Goal: Find specific page/section: Find specific page/section

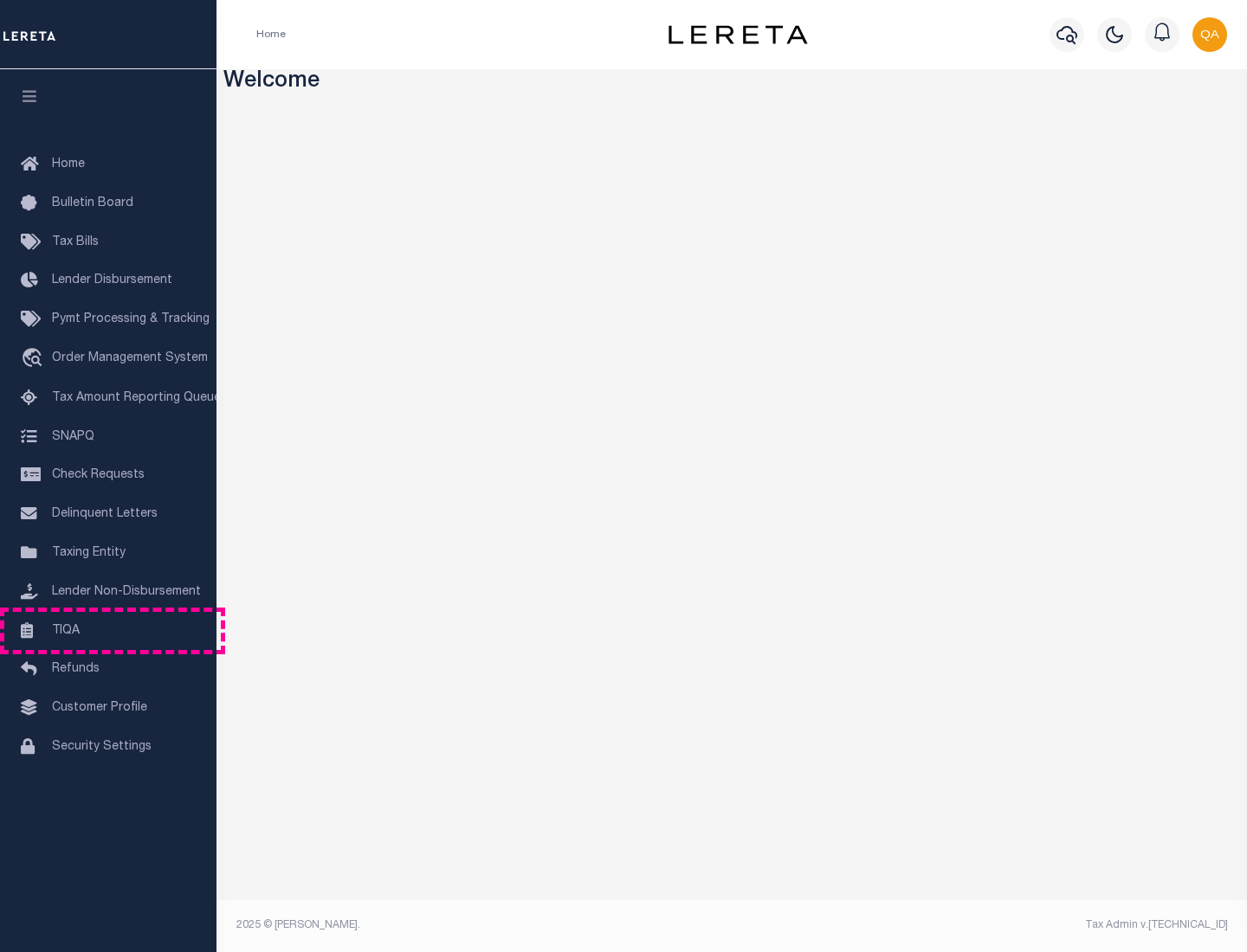
click at [108, 630] on link "TIQA" at bounding box center [108, 631] width 217 height 39
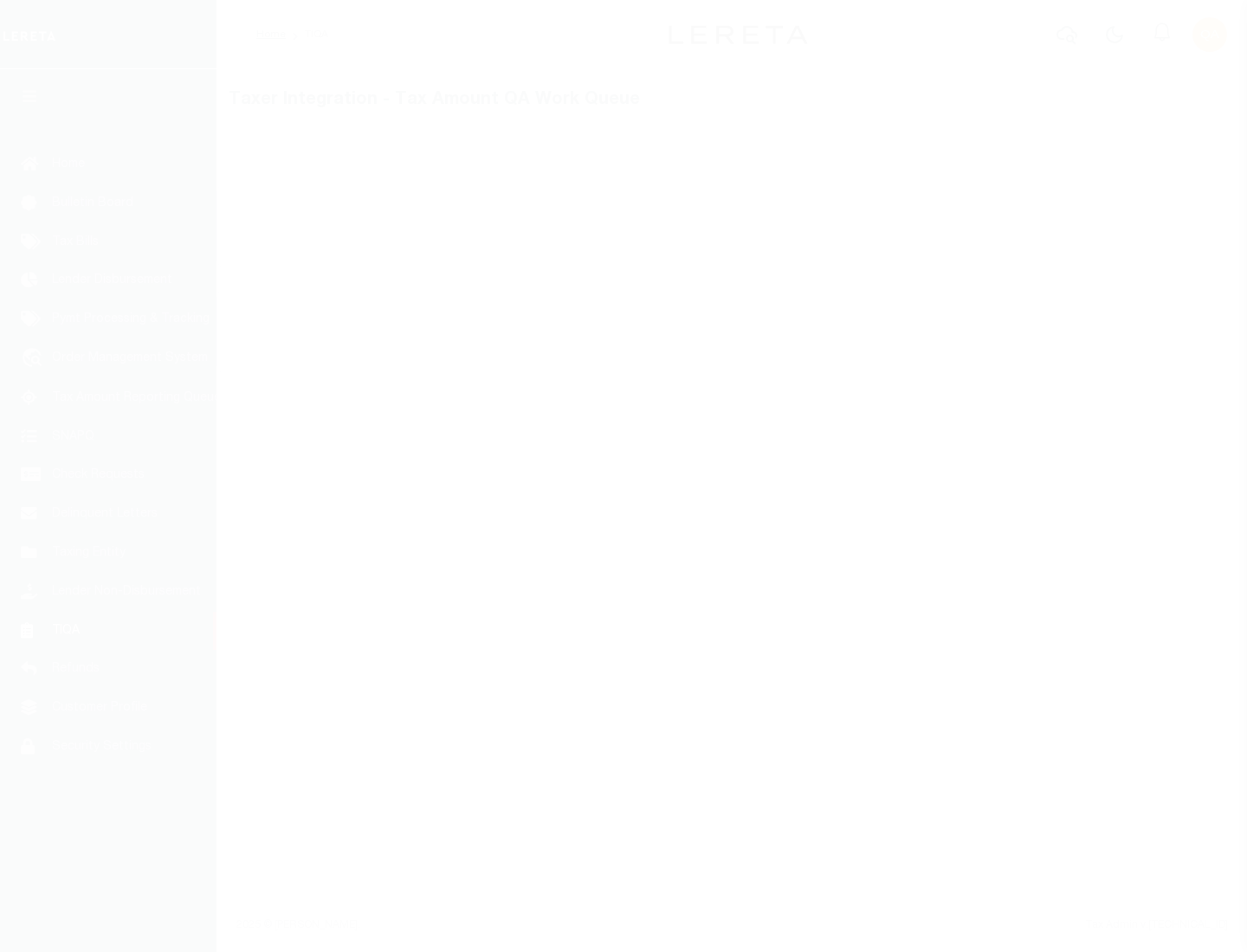
select select "200"
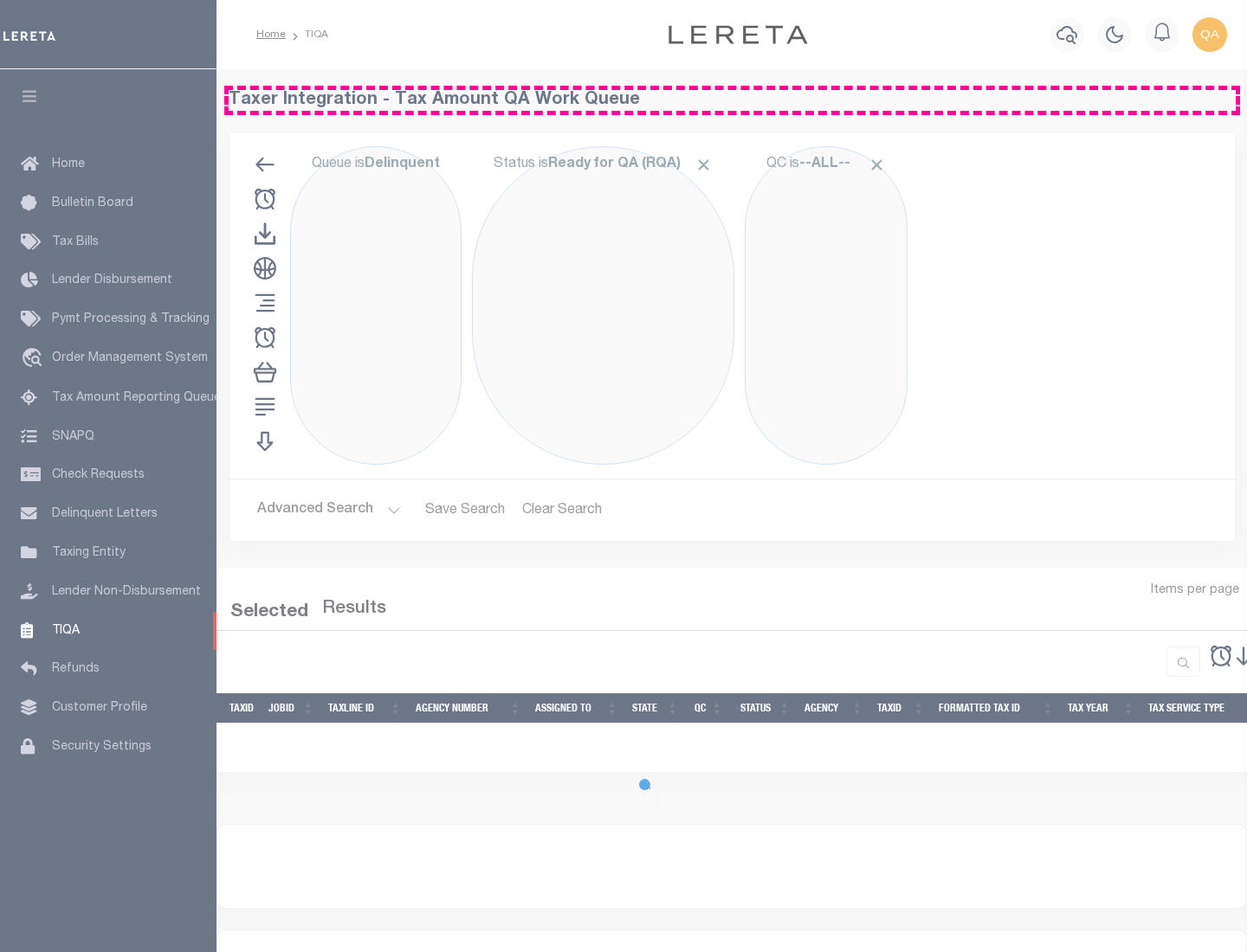
select select "200"
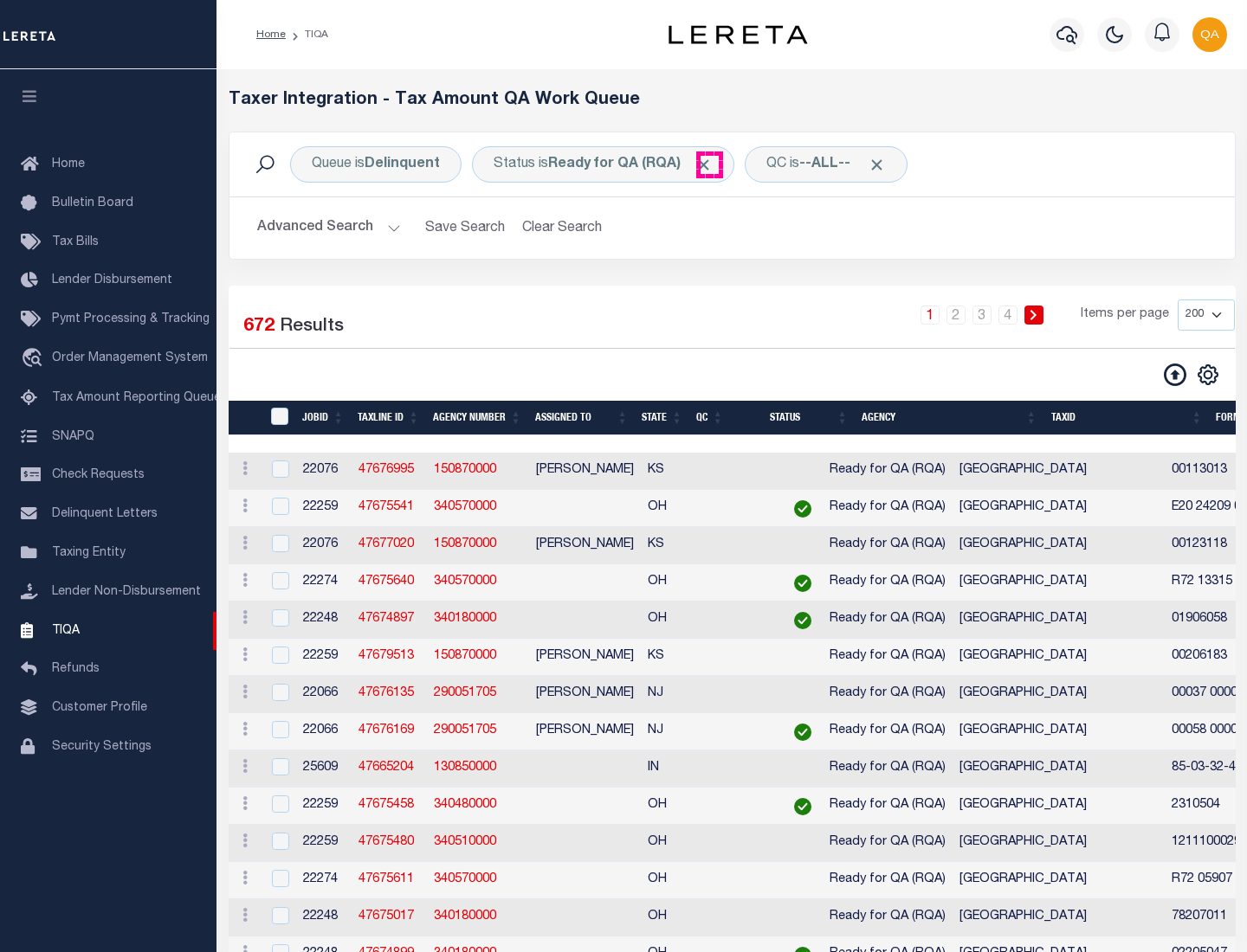
click at [709, 164] on span "Click to Remove" at bounding box center [703, 164] width 18 height 18
